Goal: Information Seeking & Learning: Check status

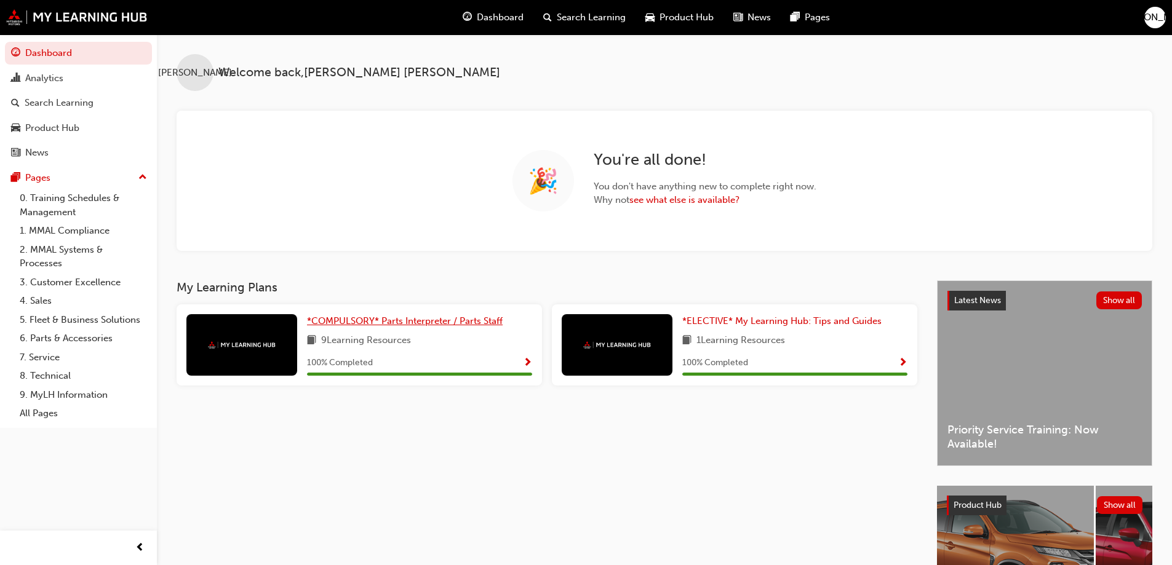
click at [382, 321] on span "*COMPULSORY* Parts Interpreter / Parts Staff" at bounding box center [405, 321] width 196 height 11
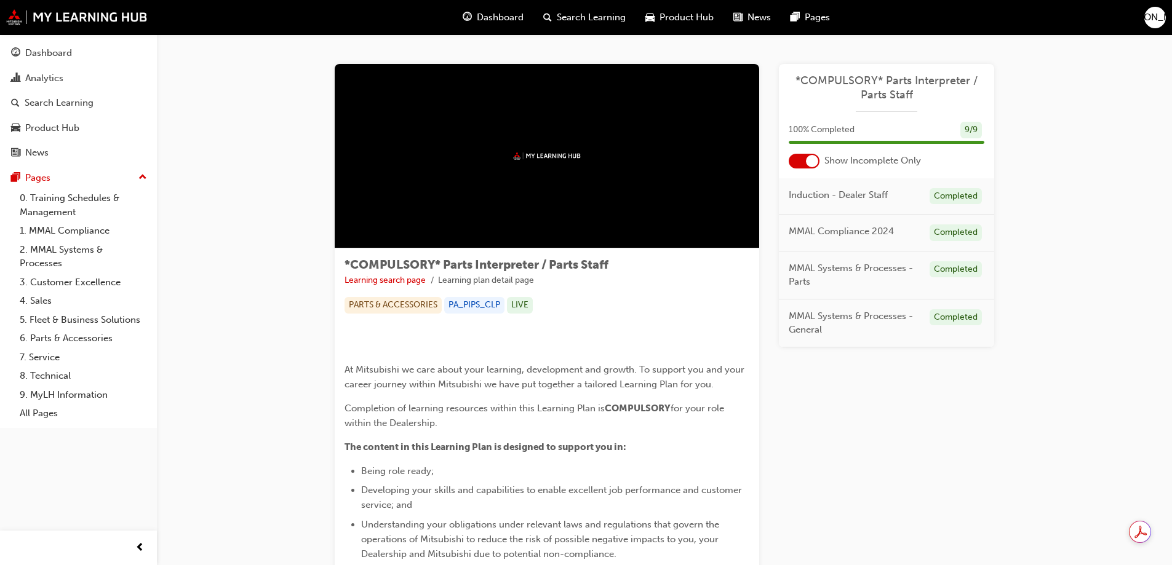
click at [802, 162] on div at bounding box center [804, 161] width 31 height 15
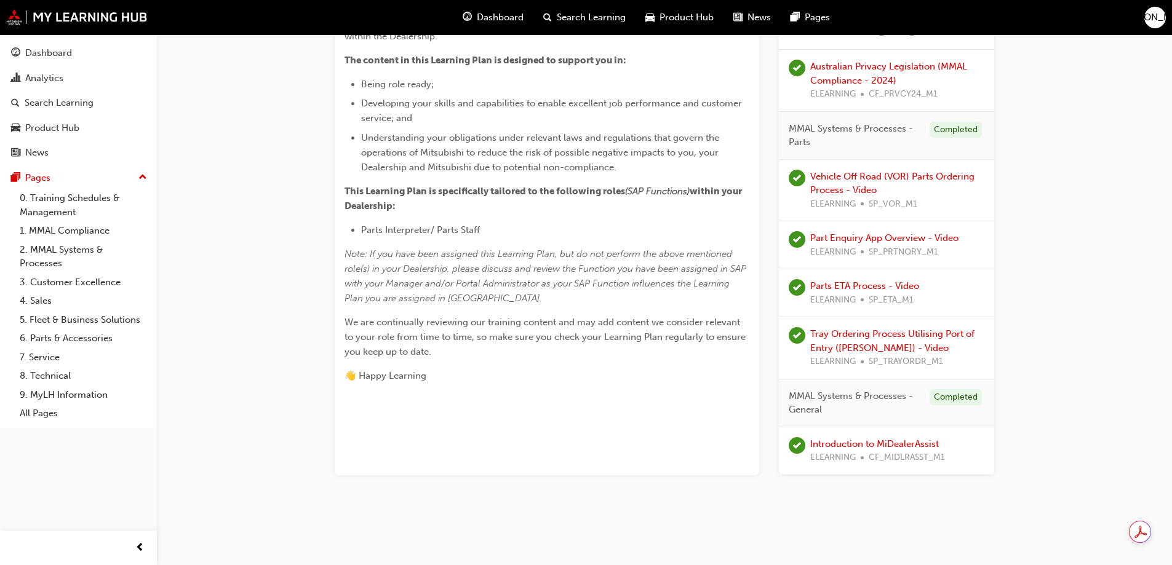
scroll to position [455, 0]
click at [839, 445] on link "Introduction to MiDealerAssist" at bounding box center [874, 444] width 129 height 11
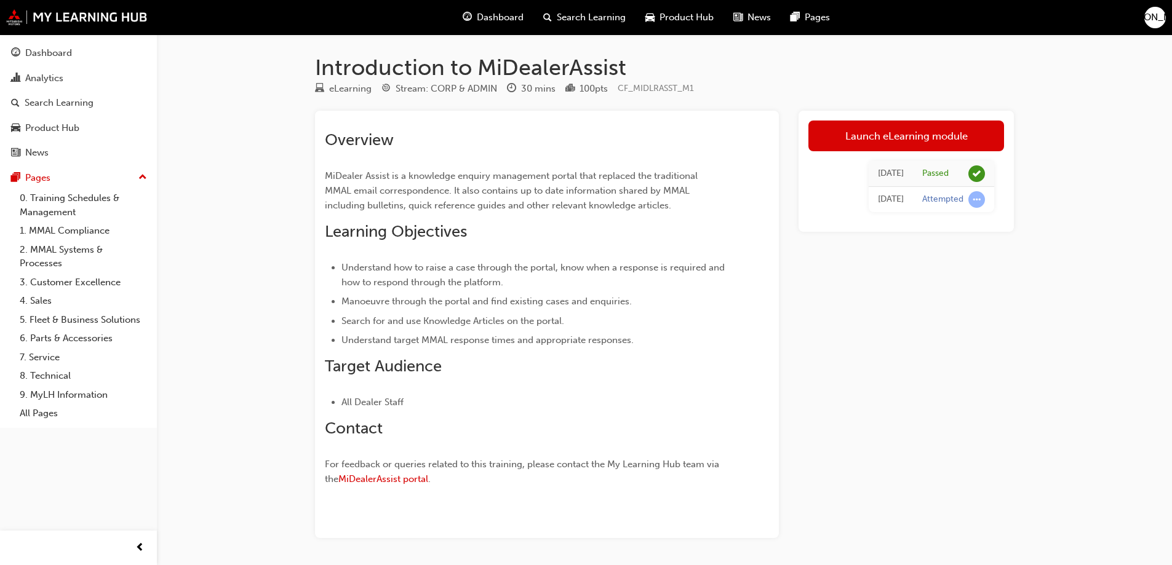
click at [1153, 28] on div "Dashboard Search Learning Product Hub News Pages JO" at bounding box center [586, 17] width 1172 height 35
click at [1162, 12] on div "[PERSON_NAME]" at bounding box center [1155, 18] width 22 height 22
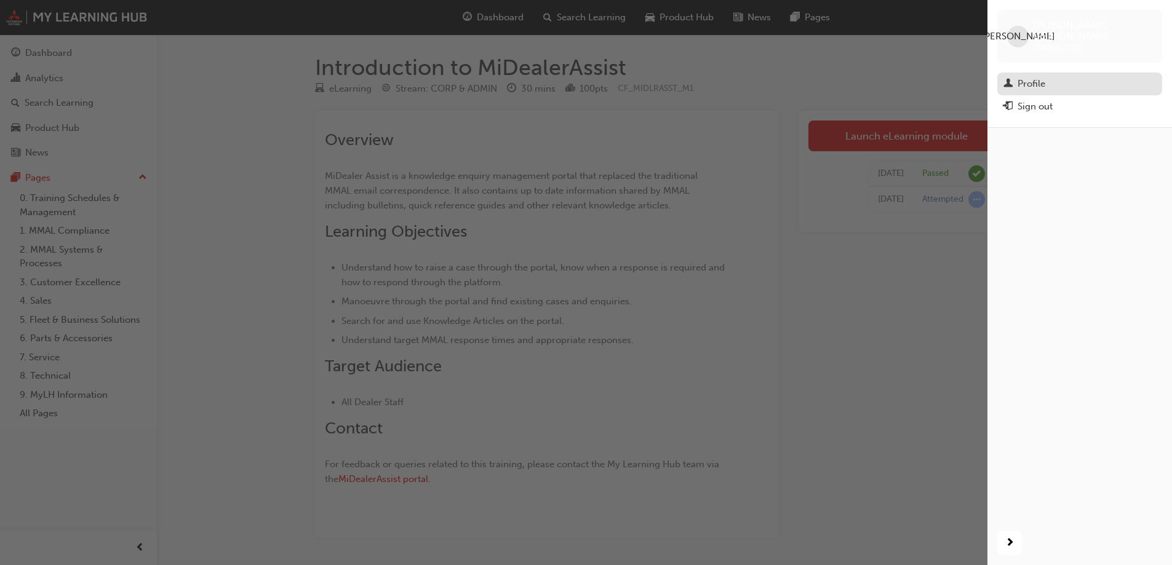
click at [1008, 79] on span "man-icon" at bounding box center [1007, 84] width 9 height 11
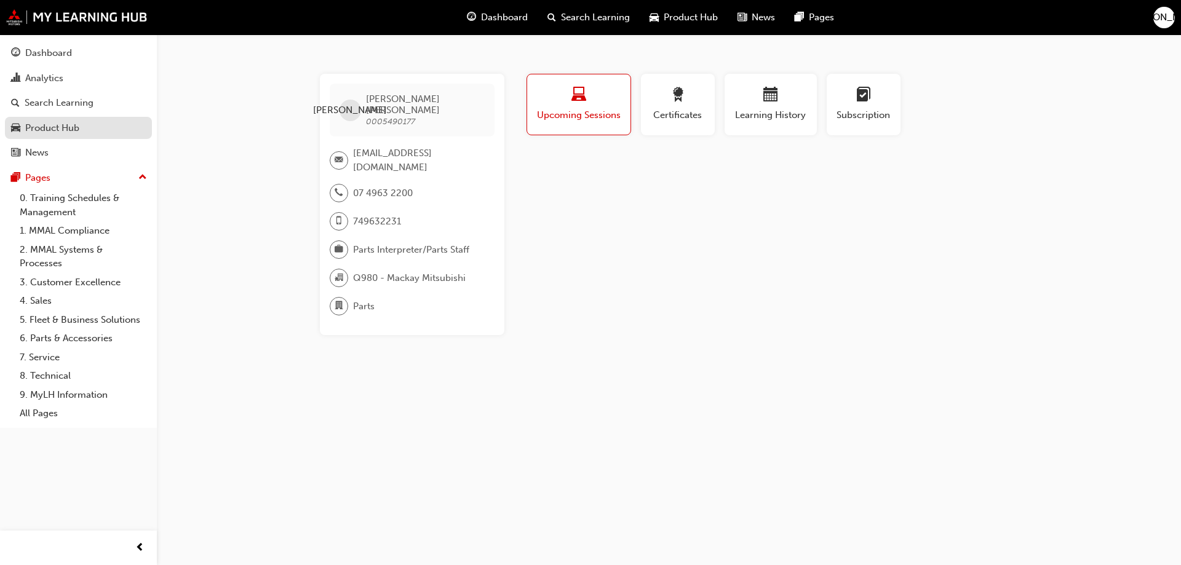
click at [39, 126] on div "Product Hub" at bounding box center [52, 128] width 54 height 14
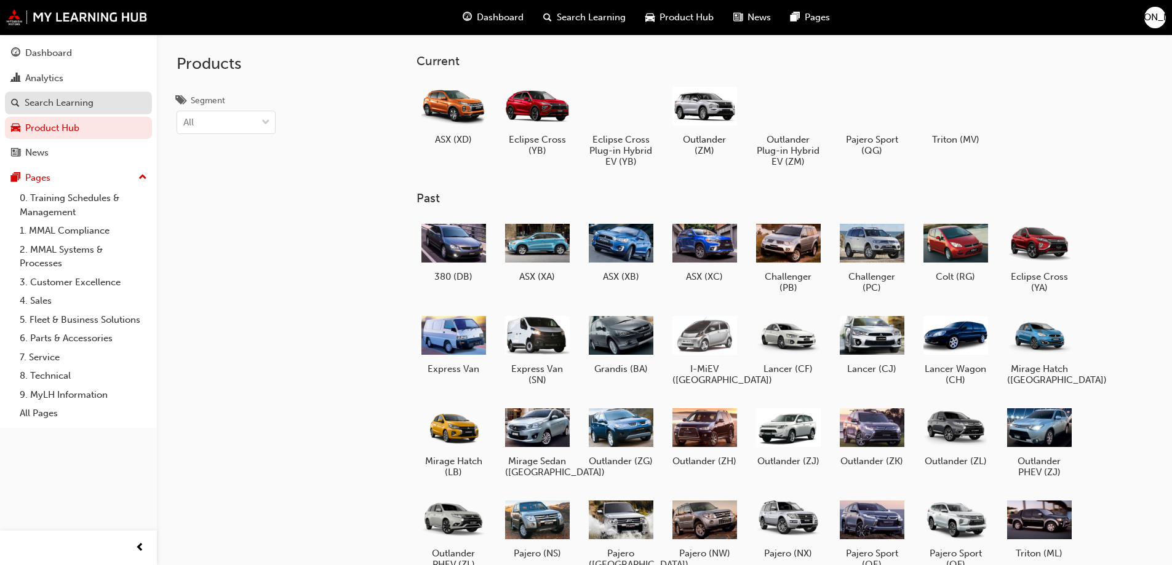
click at [49, 103] on div "Search Learning" at bounding box center [59, 103] width 69 height 14
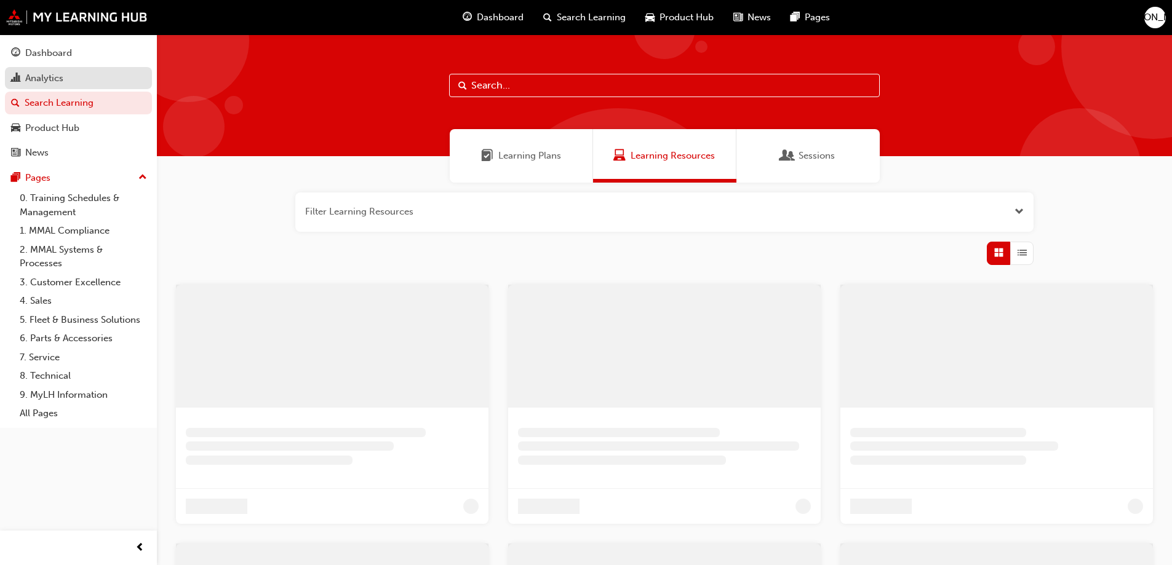
click at [41, 74] on div "Analytics" at bounding box center [44, 78] width 38 height 14
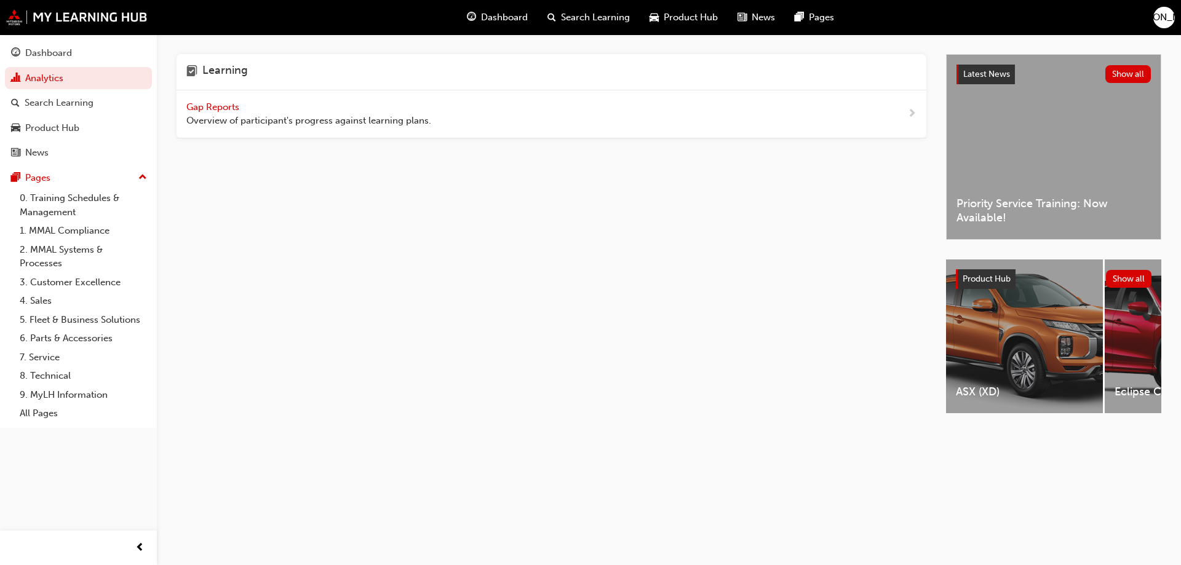
click at [234, 108] on span "Gap Reports" at bounding box center [213, 107] width 55 height 11
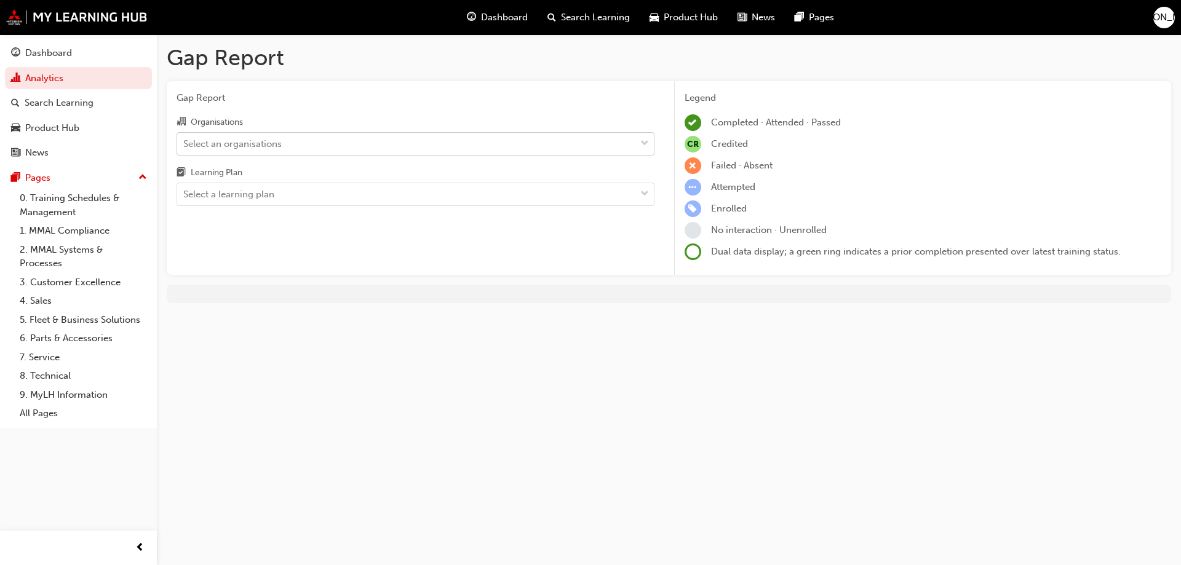
click at [348, 139] on div "Select an organisations" at bounding box center [406, 144] width 458 height 22
click at [185, 139] on input "Organisations Select an organisations" at bounding box center [183, 143] width 1 height 10
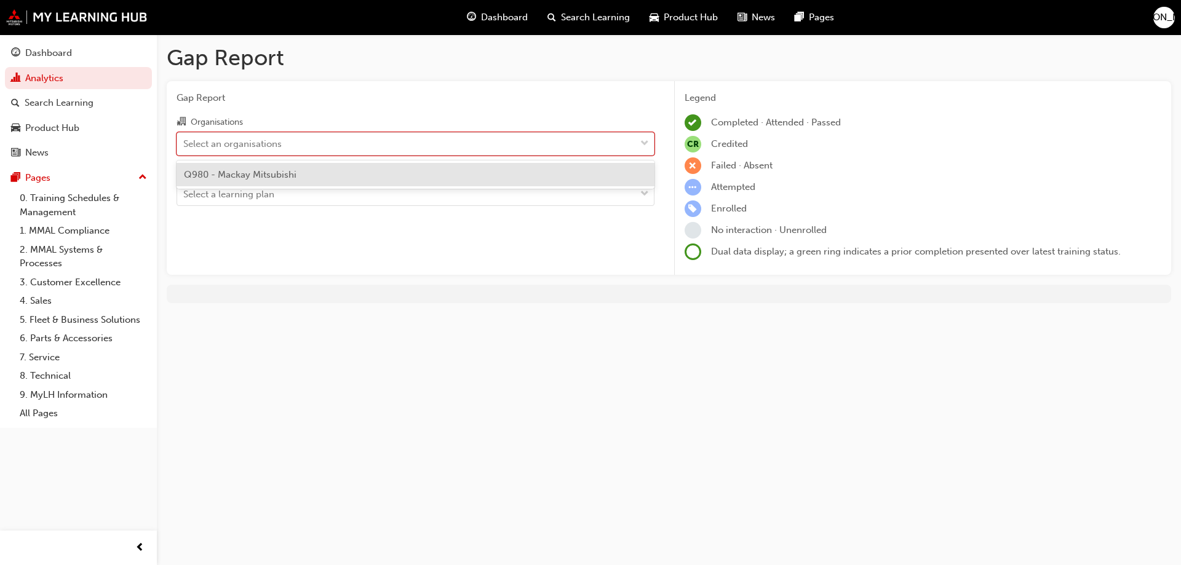
click at [335, 175] on div "Q980 - Mackay Mitsubishi" at bounding box center [416, 175] width 478 height 24
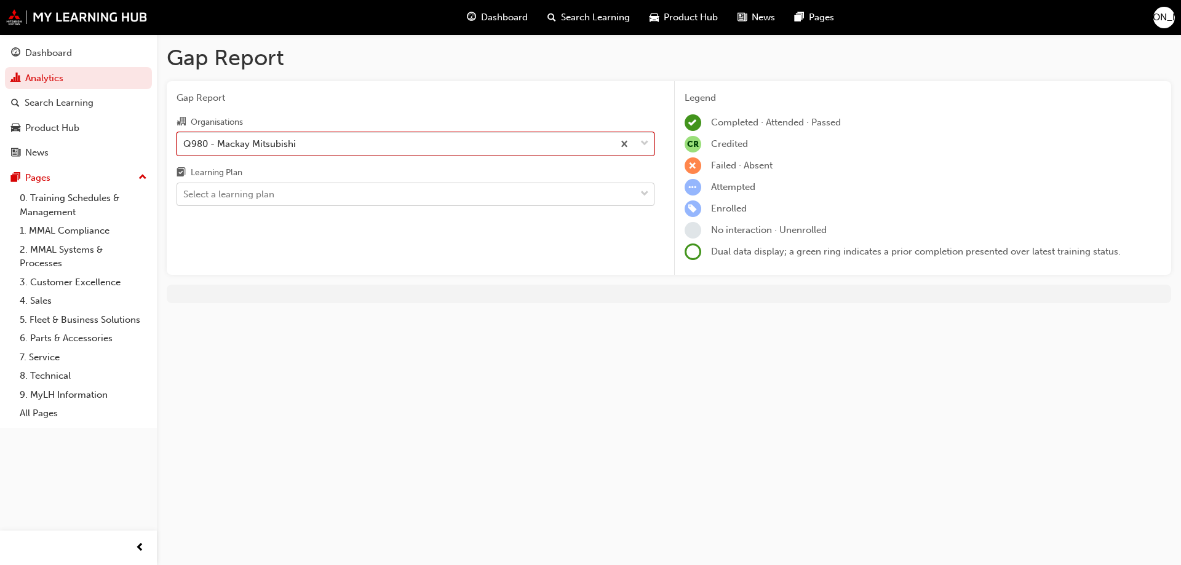
click at [321, 202] on div "Select a learning plan" at bounding box center [406, 195] width 458 height 22
click at [185, 199] on input "Learning Plan Select a learning plan" at bounding box center [183, 194] width 1 height 10
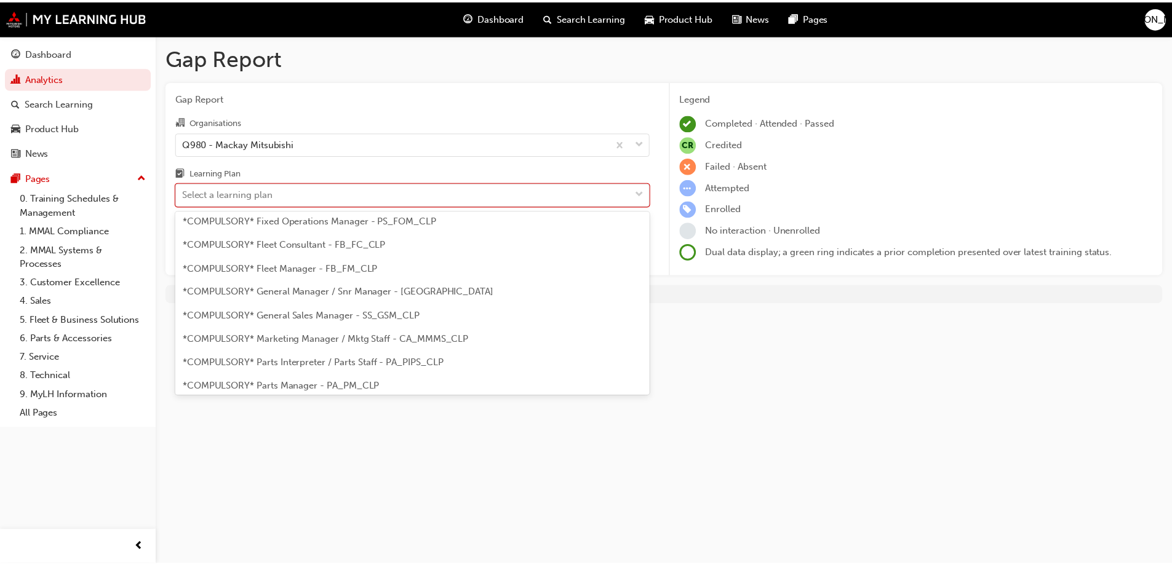
scroll to position [185, 0]
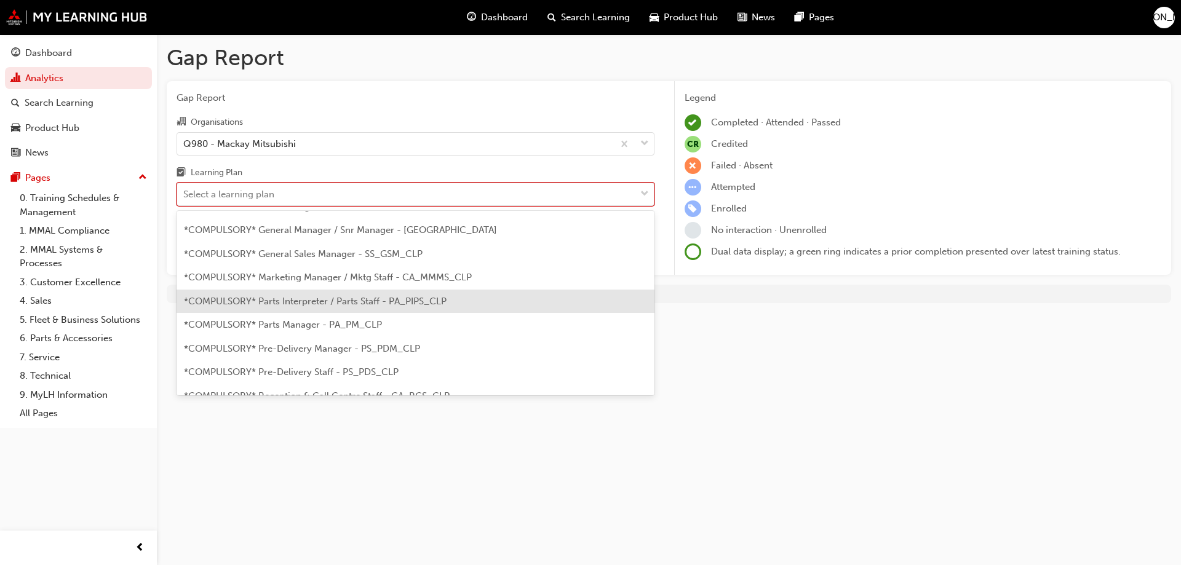
click at [324, 301] on span "*COMPULSORY* Parts Interpreter / Parts Staff - PA_PIPS_CLP" at bounding box center [315, 301] width 263 height 11
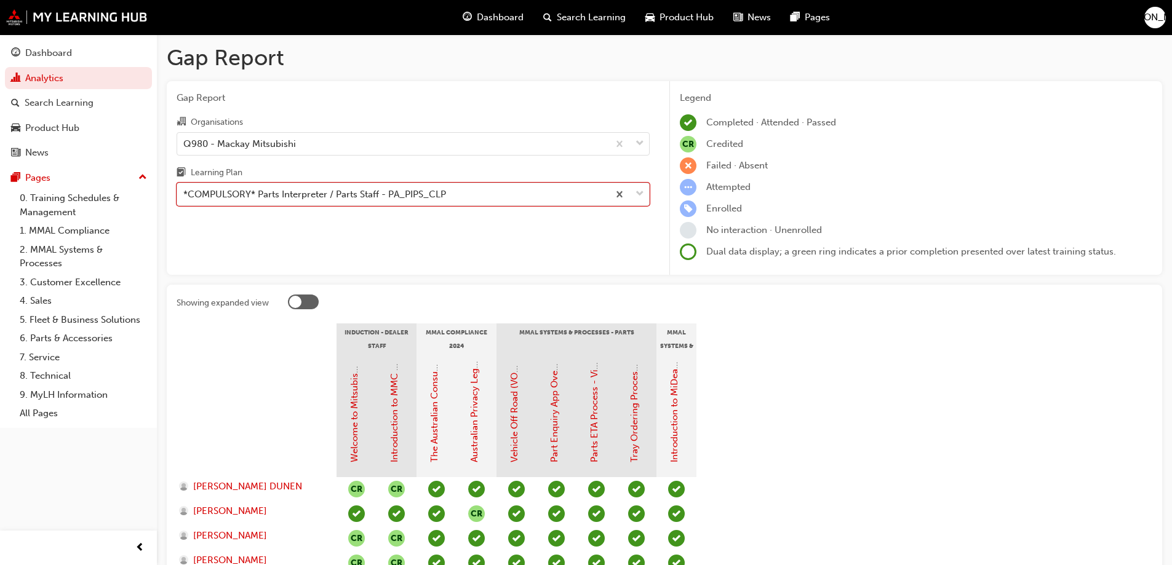
click at [463, 228] on div "Gap Report Organisations Q980 - Mackay Mitsubishi Learning Plan option *COMPULS…" at bounding box center [413, 178] width 493 height 194
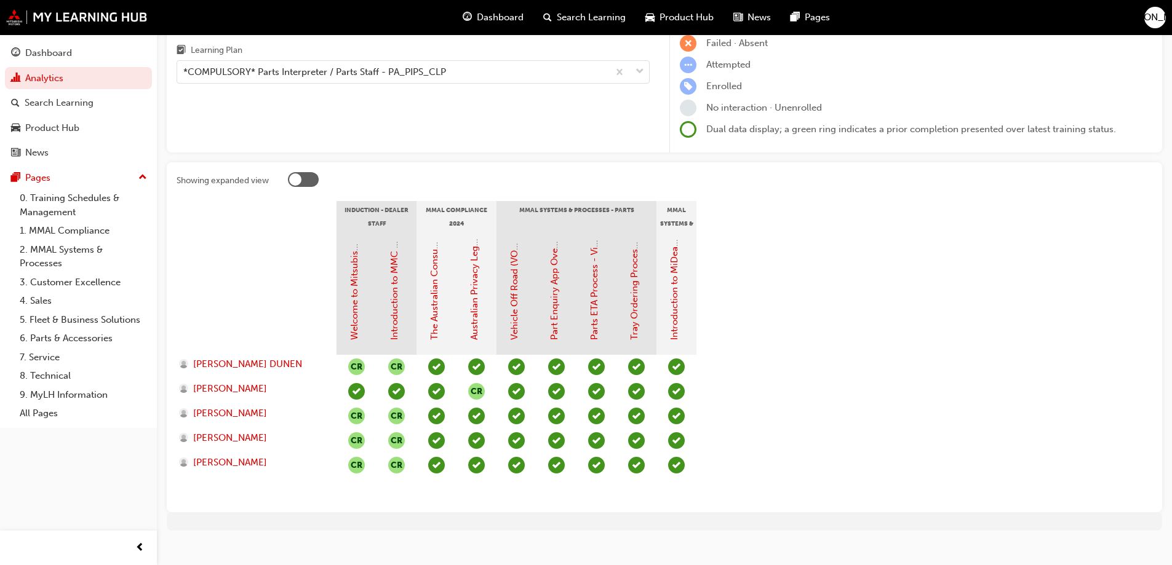
scroll to position [123, 0]
click at [674, 316] on link "Introduction to MiDealerAssist" at bounding box center [674, 275] width 11 height 129
